Goal: Transaction & Acquisition: Purchase product/service

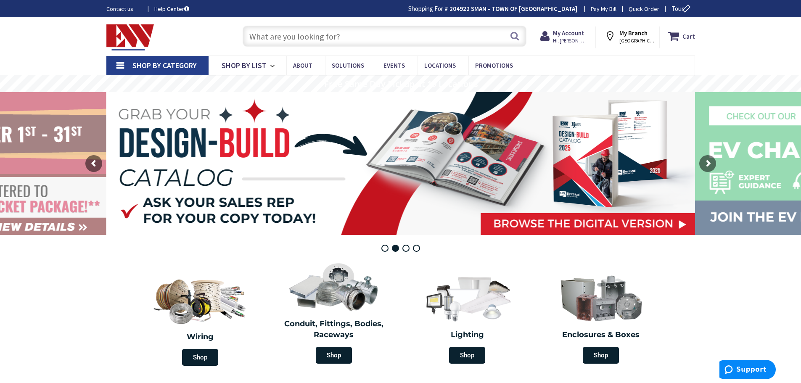
click at [287, 39] on input "text" at bounding box center [385, 36] width 284 height 21
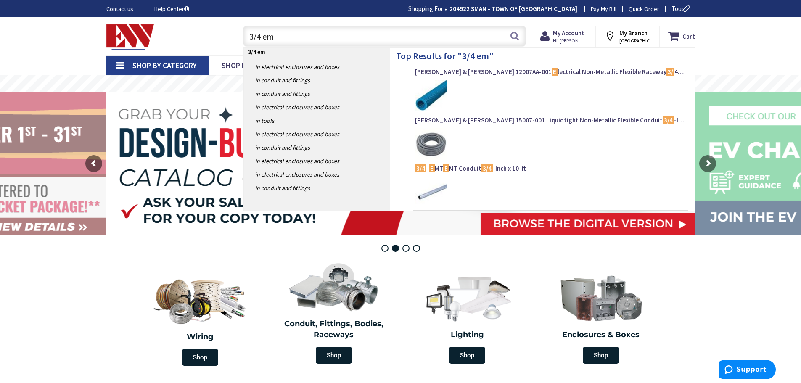
type input "3/4 emt"
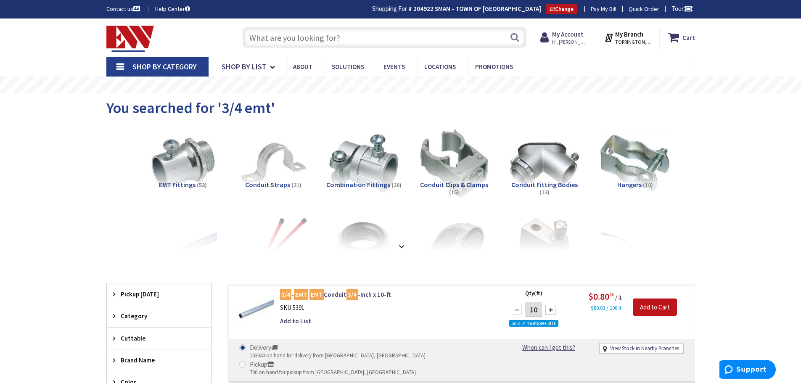
click at [262, 37] on input "text" at bounding box center [385, 37] width 284 height 21
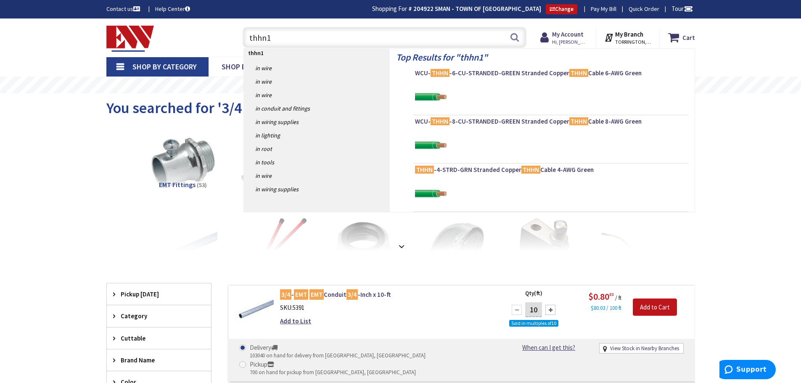
type input "thhn12"
